Goal: Navigation & Orientation: Find specific page/section

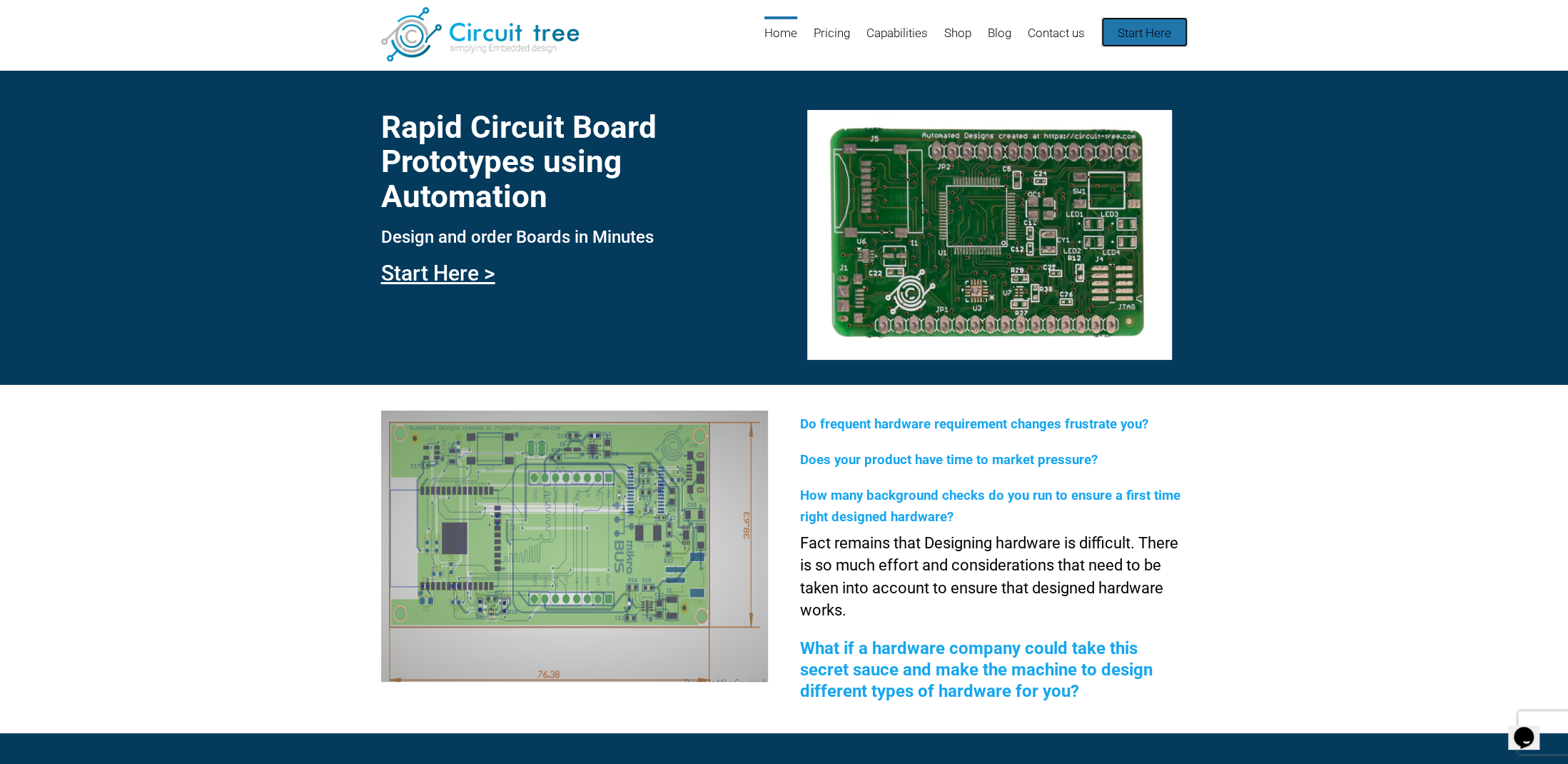
click at [1129, 31] on link "Start Here" at bounding box center [1144, 32] width 86 height 30
click at [937, 34] on li "Shop" at bounding box center [950, 40] width 41 height 46
click at [955, 31] on link "Shop" at bounding box center [958, 40] width 27 height 46
click at [1130, 34] on link "Start Here" at bounding box center [1144, 32] width 86 height 30
